Goal: Task Accomplishment & Management: Complete application form

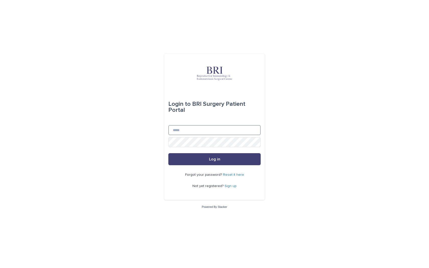
click at [185, 133] on input "Email" at bounding box center [214, 130] width 92 height 10
type input "**********"
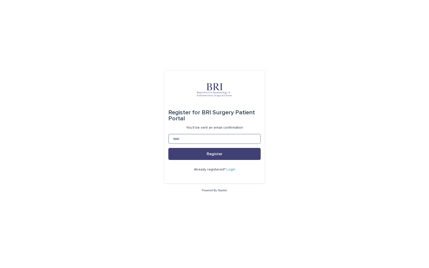
click at [192, 140] on input at bounding box center [214, 139] width 92 height 10
type input "**********"
click at [168, 148] on button "Register" at bounding box center [214, 154] width 92 height 12
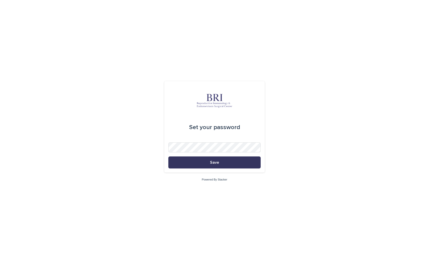
click at [223, 160] on button "Save" at bounding box center [214, 163] width 92 height 12
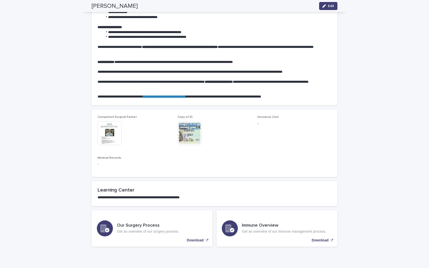
scroll to position [764, 0]
click at [177, 223] on h3 "Our Surgery Process" at bounding box center [148, 226] width 62 height 6
click at [254, 223] on div "Immune Overview Get an overview of our immune management process." at bounding box center [284, 228] width 85 height 11
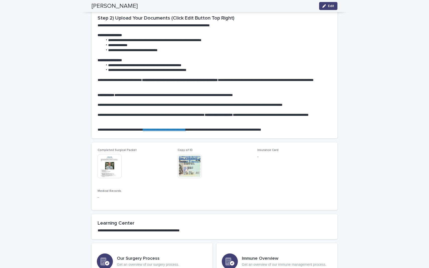
scroll to position [770, 0]
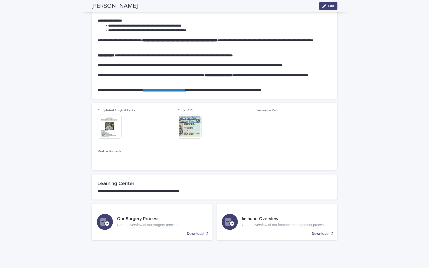
click at [103, 150] on span "Medical Records" at bounding box center [110, 151] width 24 height 3
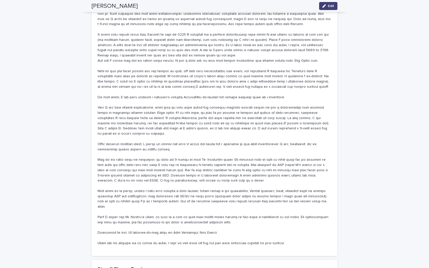
scroll to position [230, 0]
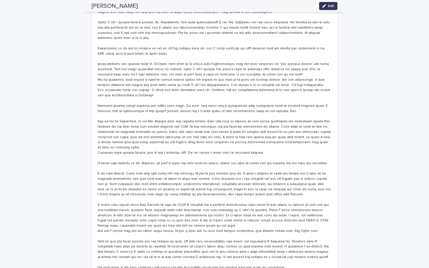
click at [326, 8] on icon "button" at bounding box center [324, 6] width 4 height 4
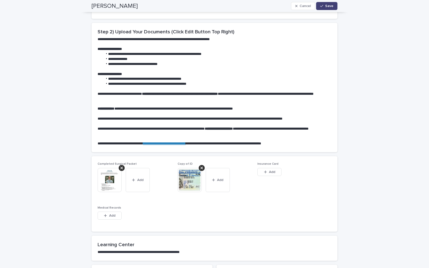
scroll to position [694, 0]
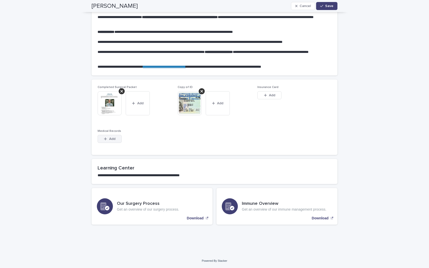
click at [117, 141] on button "Add" at bounding box center [110, 139] width 24 height 8
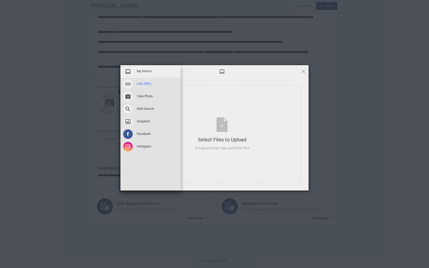
click at [142, 82] on span "Link (URL)" at bounding box center [144, 84] width 15 height 5
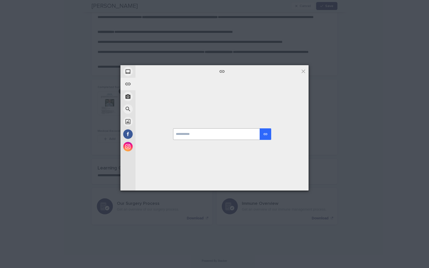
click at [190, 133] on input "url" at bounding box center [222, 134] width 98 height 12
paste input "**********"
type input "**********"
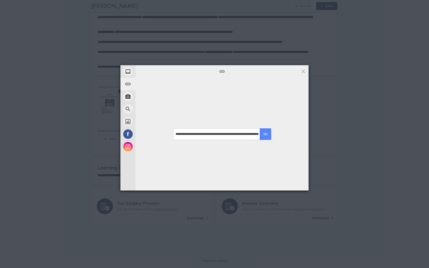
scroll to position [0, 0]
click at [269, 132] on button "submit" at bounding box center [266, 134] width 12 height 12
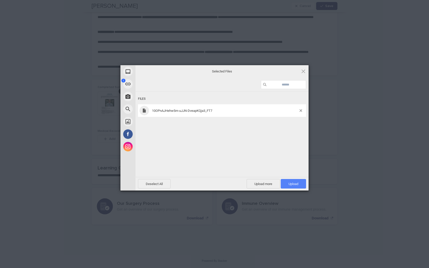
click at [291, 184] on span "Upload 1" at bounding box center [293, 184] width 10 height 4
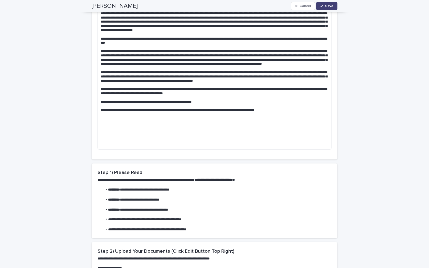
scroll to position [399, 0]
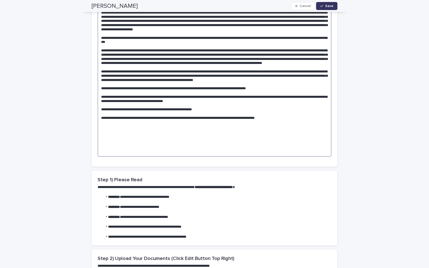
type textarea "**********"
click at [328, 5] on span "Save" at bounding box center [329, 6] width 8 height 4
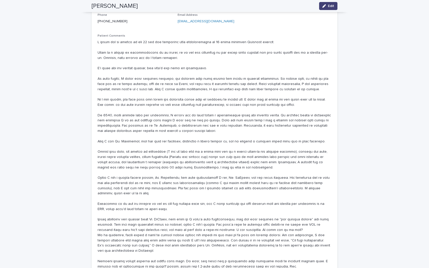
scroll to position [0, 0]
